Goal: Transaction & Acquisition: Purchase product/service

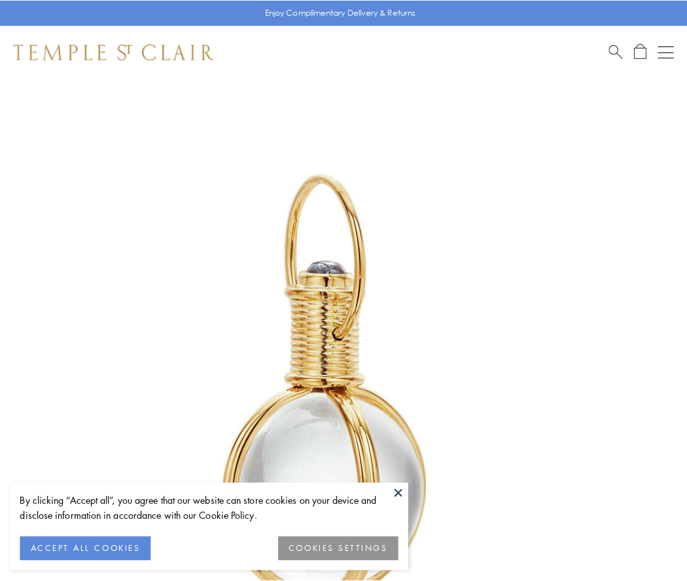
scroll to position [342, 0]
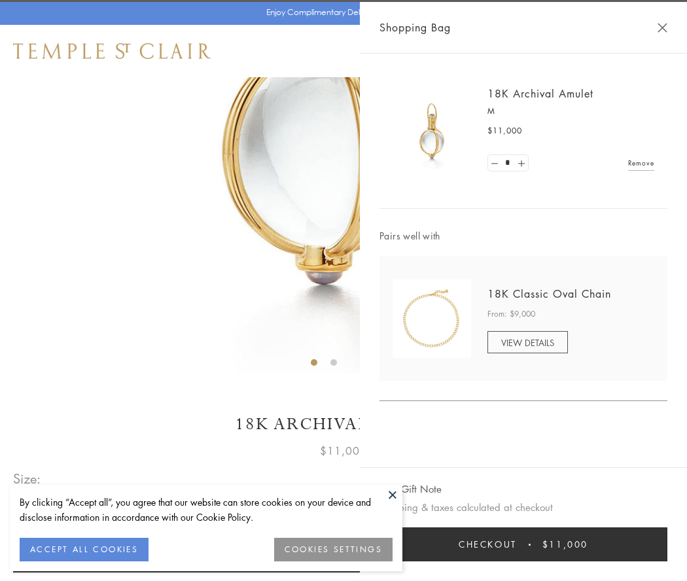
click at [523, 544] on button "Checkout $11,000" at bounding box center [523, 544] width 288 height 34
